Goal: Task Accomplishment & Management: Manage account settings

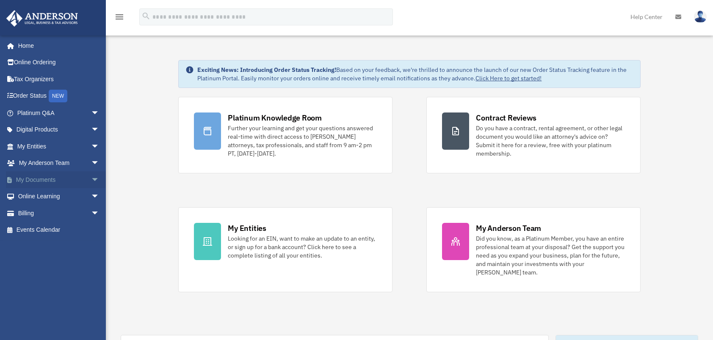
click at [46, 176] on link "My Documents arrow_drop_down" at bounding box center [59, 179] width 106 height 17
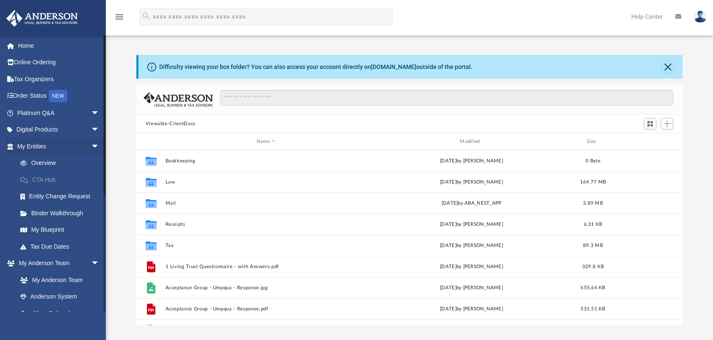
scroll to position [186, 540]
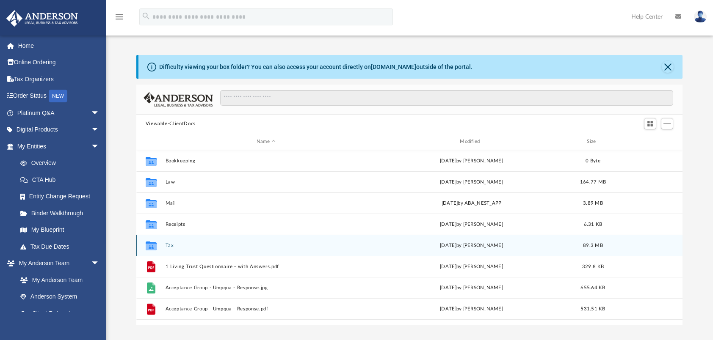
drag, startPoint x: 170, startPoint y: 245, endPoint x: 173, endPoint y: 241, distance: 4.5
click at [170, 244] on button "Tax" at bounding box center [266, 246] width 202 height 6
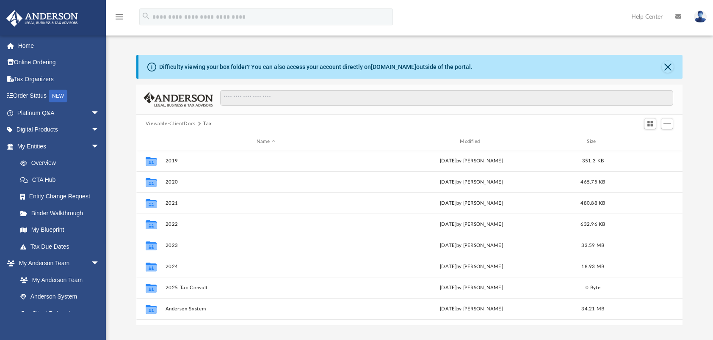
click at [181, 123] on button "Viewable-ClientDocs" at bounding box center [171, 124] width 50 height 8
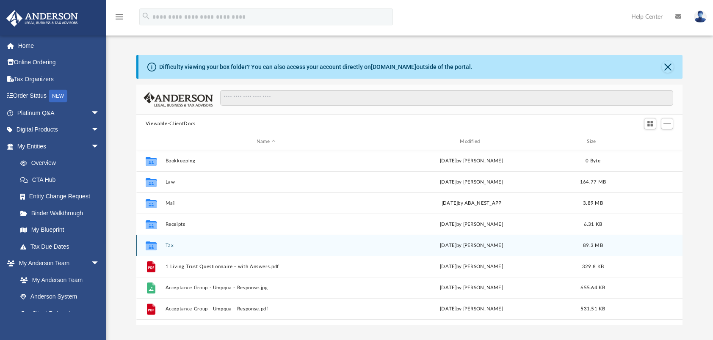
click at [170, 245] on button "Tax" at bounding box center [266, 246] width 202 height 6
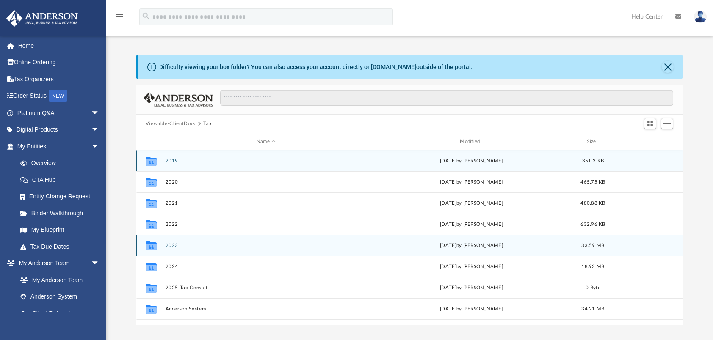
scroll to position [14, 0]
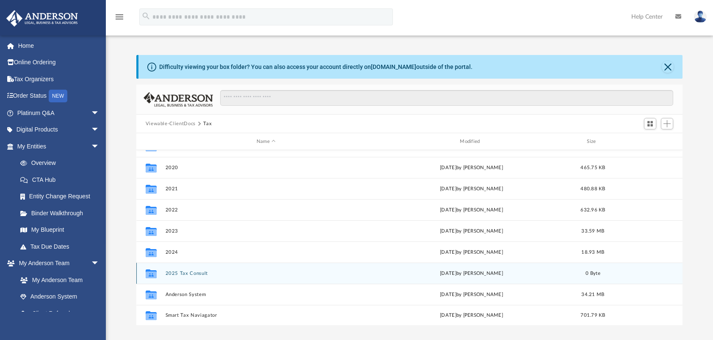
click at [186, 275] on button "2025 Tax Consult" at bounding box center [266, 274] width 202 height 6
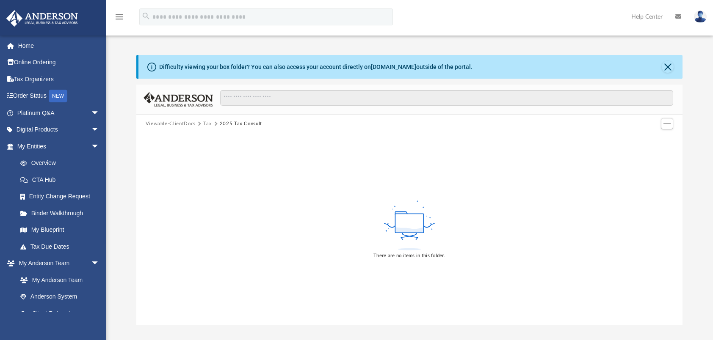
click at [209, 124] on button "Tax" at bounding box center [207, 124] width 8 height 8
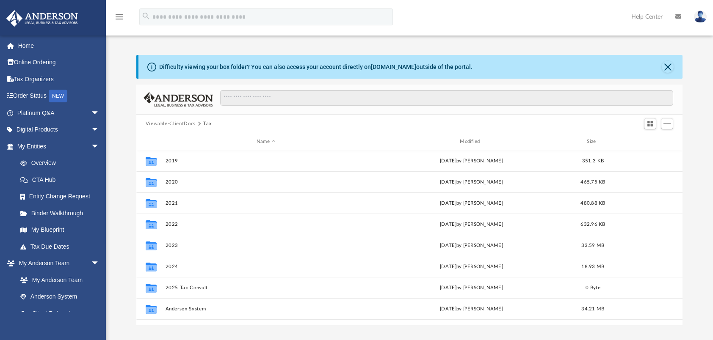
scroll to position [186, 540]
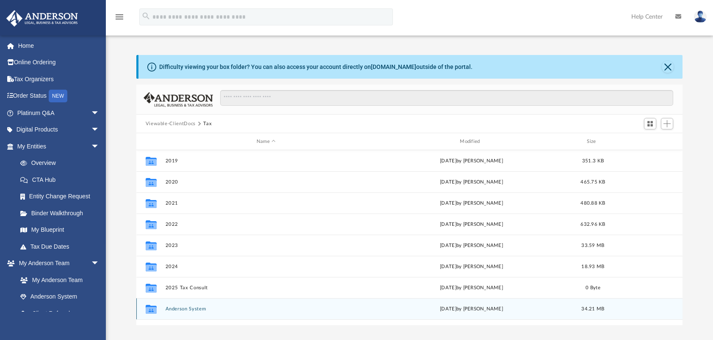
click at [177, 310] on button "Anderson System" at bounding box center [266, 310] width 202 height 6
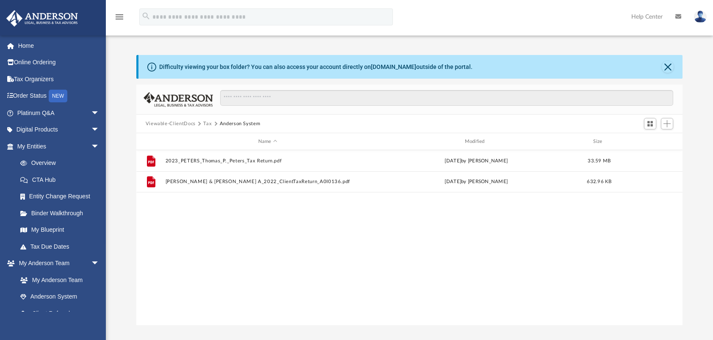
click at [206, 123] on button "Tax" at bounding box center [207, 124] width 8 height 8
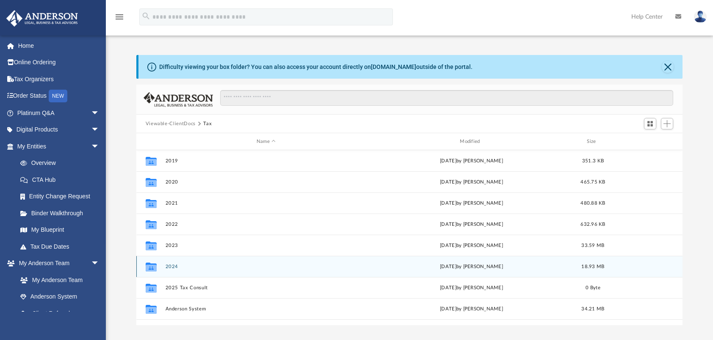
click at [173, 263] on div "Collaborated Folder 2024 [DATE] by [PERSON_NAME] 18.93 MB" at bounding box center [409, 266] width 547 height 21
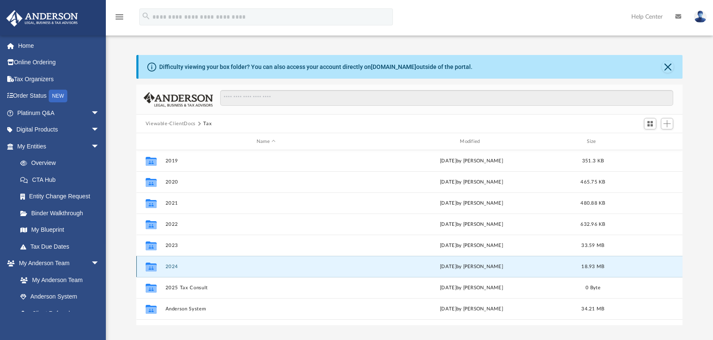
click at [171, 265] on button "2024" at bounding box center [266, 267] width 202 height 6
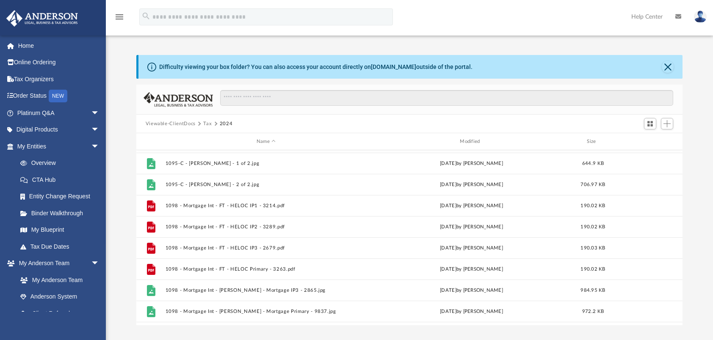
scroll to position [0, 0]
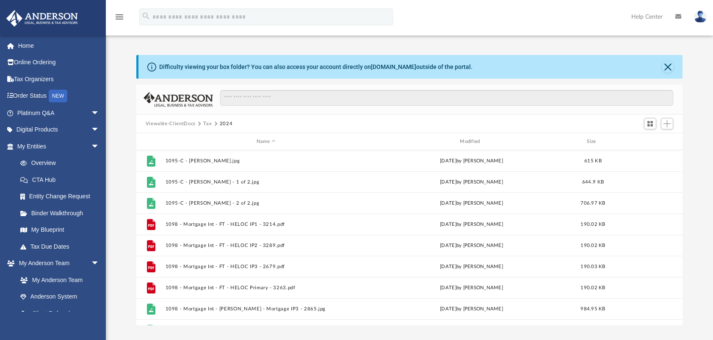
click at [207, 123] on button "Tax" at bounding box center [207, 124] width 8 height 8
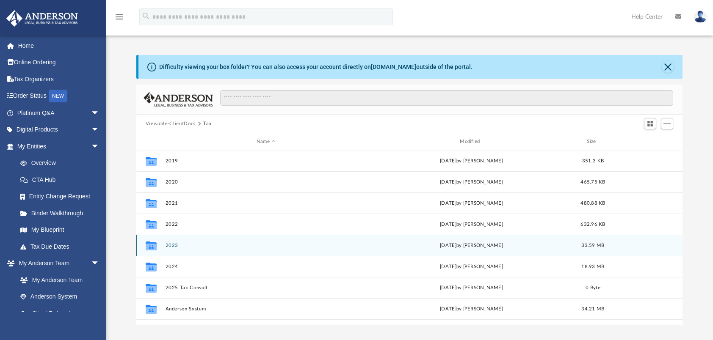
scroll to position [14, 0]
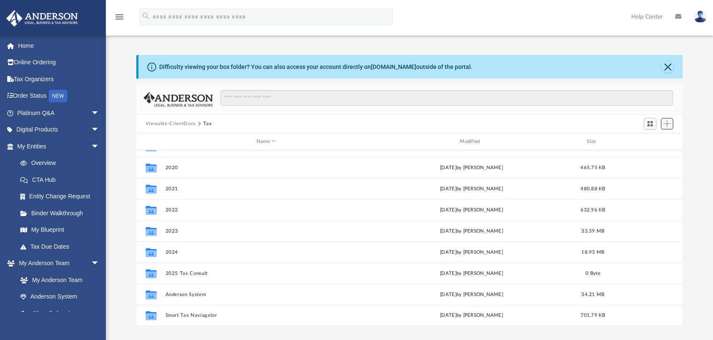
click at [670, 123] on span "Add" at bounding box center [667, 123] width 7 height 7
click at [648, 153] on li "New Folder" at bounding box center [654, 153] width 27 height 9
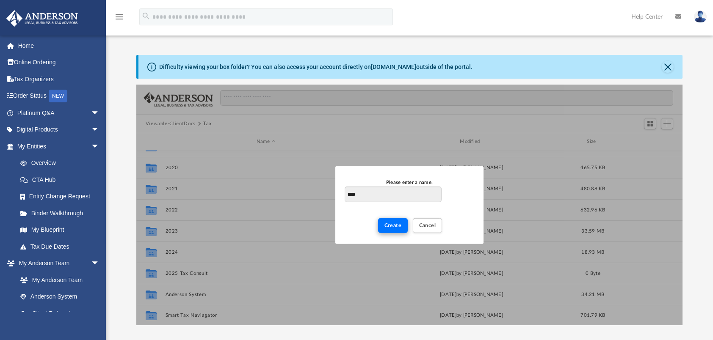
type input "****"
click at [400, 226] on span "Create" at bounding box center [392, 225] width 17 height 5
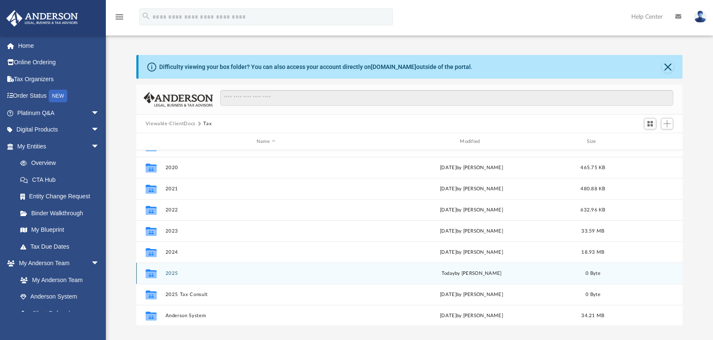
click at [169, 274] on button "2025" at bounding box center [266, 274] width 202 height 6
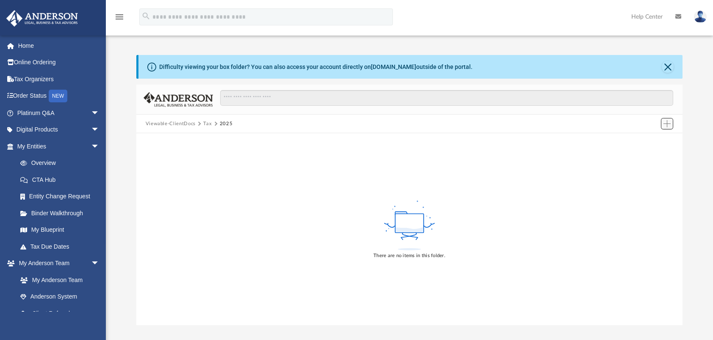
click at [666, 124] on span "Add" at bounding box center [667, 123] width 7 height 7
click at [650, 154] on li "New Folder" at bounding box center [654, 153] width 27 height 9
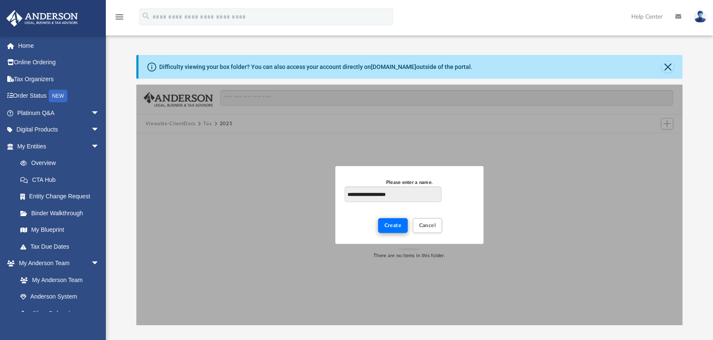
type input "**********"
click at [389, 224] on span "Create" at bounding box center [392, 225] width 17 height 5
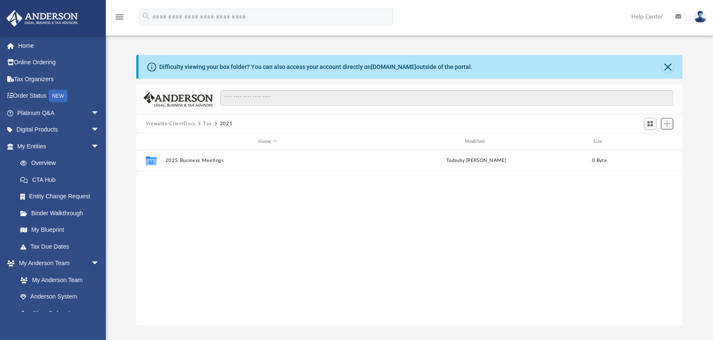
scroll to position [186, 540]
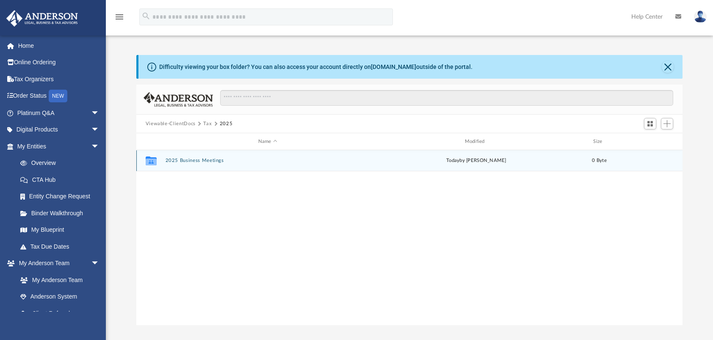
click at [196, 159] on button "2025 Business Meetings" at bounding box center [267, 161] width 205 height 6
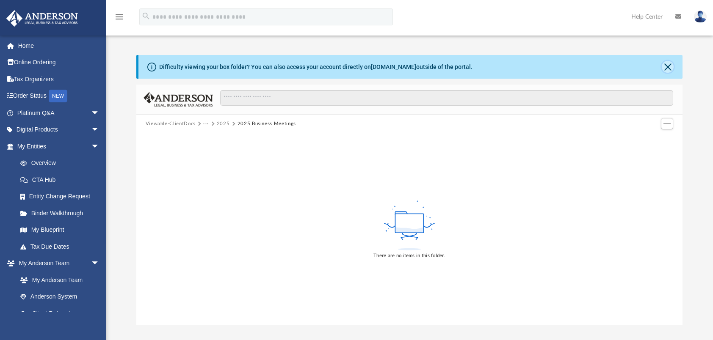
click at [666, 67] on button "Close" at bounding box center [668, 67] width 12 height 12
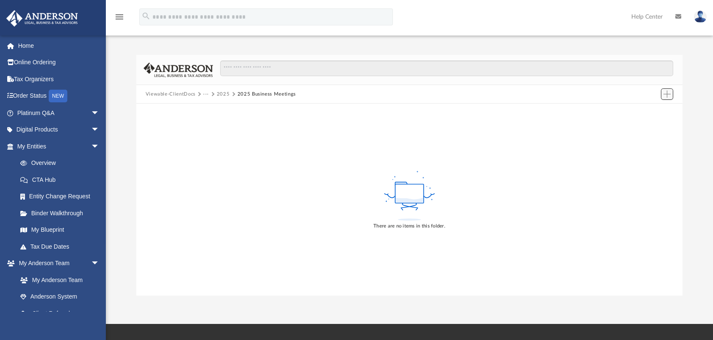
click at [667, 93] on span "Add" at bounding box center [667, 94] width 7 height 7
click at [649, 110] on li "Upload" at bounding box center [654, 111] width 27 height 9
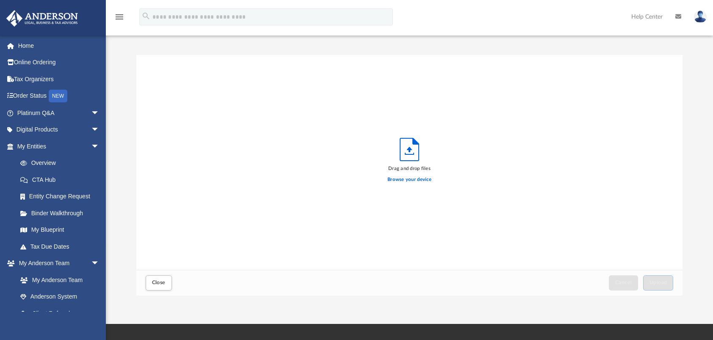
scroll to position [208, 540]
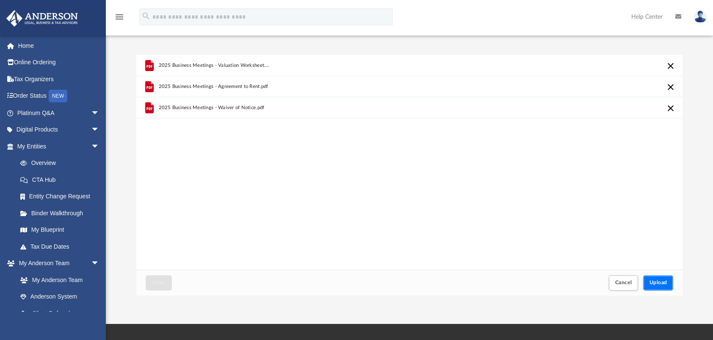
click at [661, 283] on span "Upload" at bounding box center [659, 282] width 18 height 5
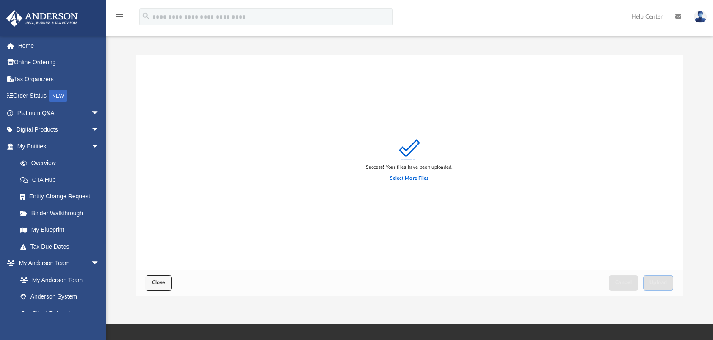
click at [152, 282] on button "Close" at bounding box center [159, 283] width 26 height 15
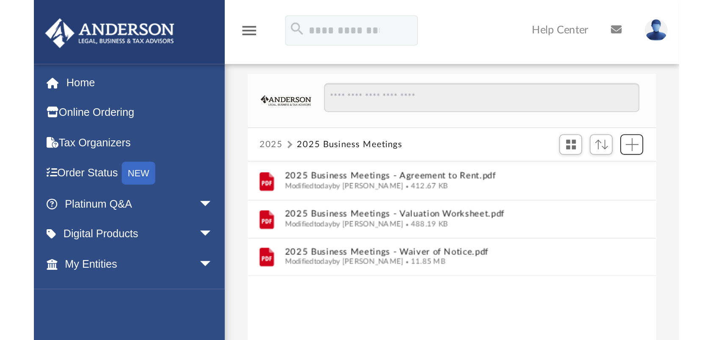
scroll to position [186, 540]
